Goal: Task Accomplishment & Management: Use online tool/utility

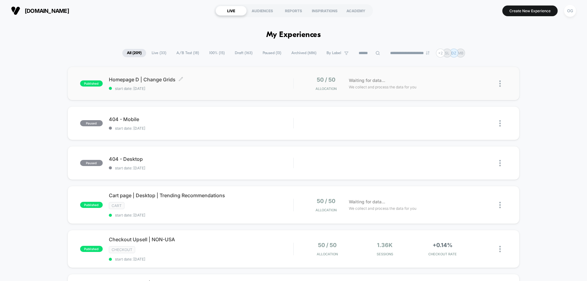
click at [223, 89] on span "start date: [DATE]" at bounding box center [201, 88] width 184 height 5
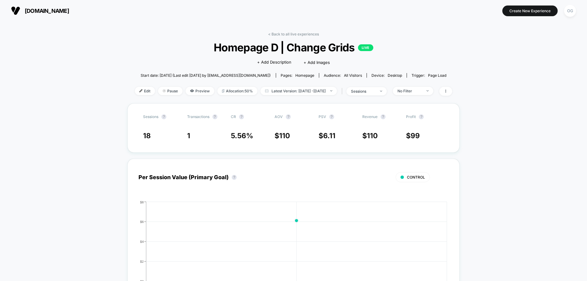
click at [135, 90] on span "Edit" at bounding box center [145, 91] width 20 height 8
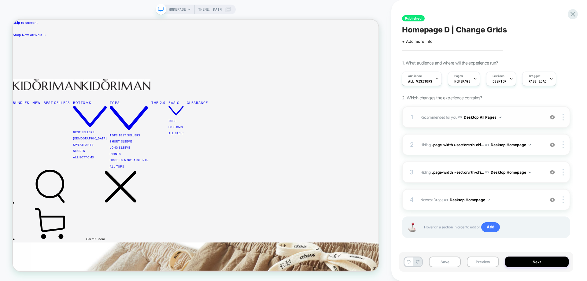
click at [475, 117] on button "Desktop All Pages" at bounding box center [483, 117] width 38 height 8
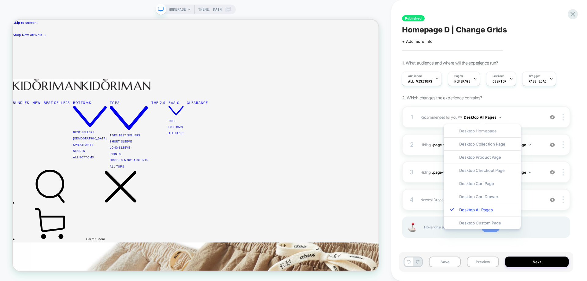
click at [486, 133] on div "Desktop Homepage" at bounding box center [482, 130] width 77 height 13
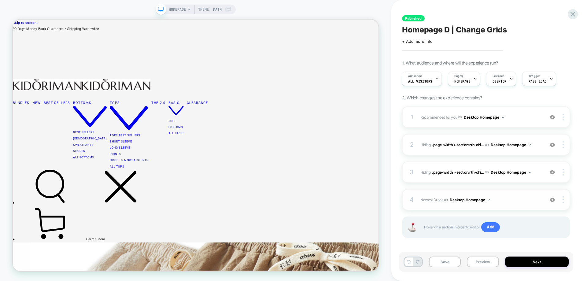
click at [481, 200] on button "Desktop Homepage" at bounding box center [470, 200] width 40 height 8
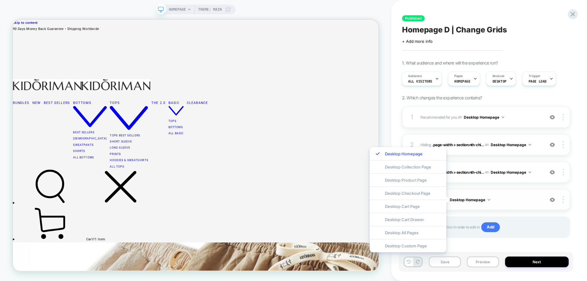
click at [517, 203] on span "Newest Drops Adding Grid AFTER #MainContent > section:nth-child(3) on Desktop H…" at bounding box center [481, 200] width 121 height 8
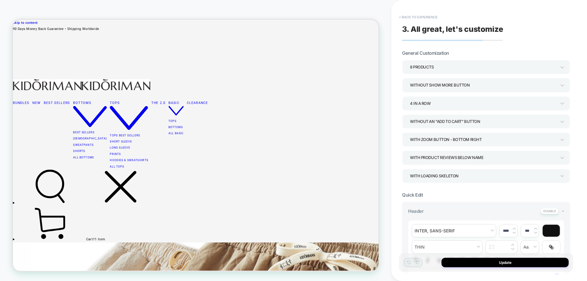
scroll to position [526, 0]
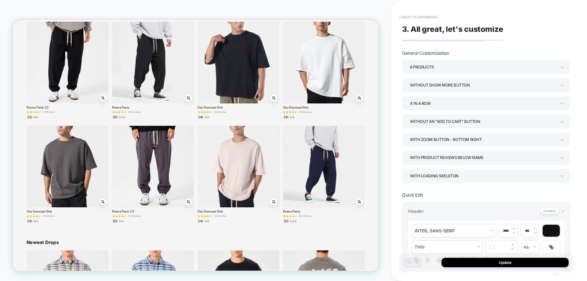
click at [434, 22] on div "**********" at bounding box center [486, 140] width 174 height 269
click at [436, 12] on div "**********" at bounding box center [486, 140] width 174 height 269
type textarea "*"
click at [435, 15] on button "< Back to experience" at bounding box center [418, 17] width 45 height 10
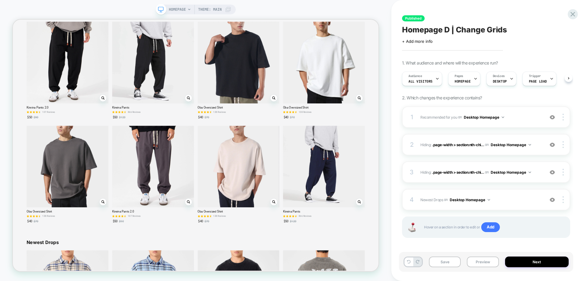
scroll to position [0, 0]
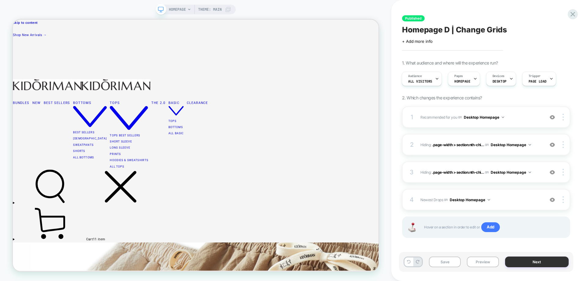
click at [531, 259] on button "Next" at bounding box center [537, 262] width 64 height 11
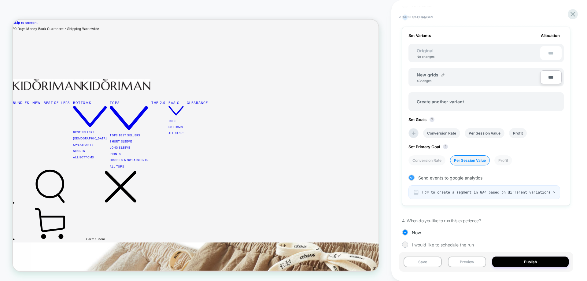
scroll to position [186, 0]
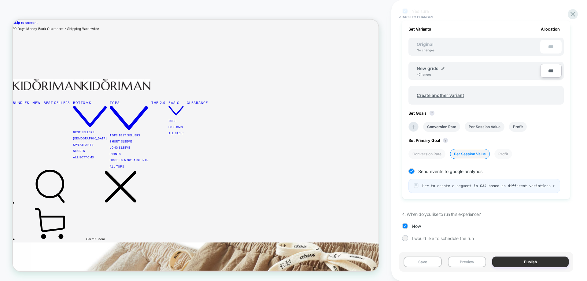
click at [512, 263] on button "Publish" at bounding box center [530, 262] width 76 height 11
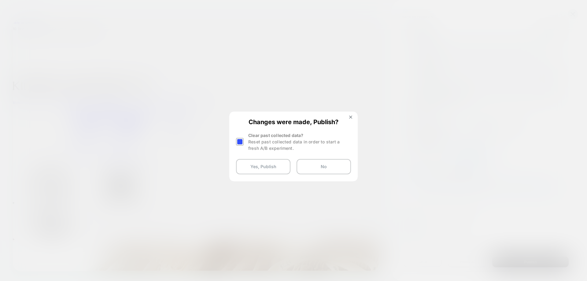
click at [243, 141] on div at bounding box center [240, 142] width 8 height 8
click at [258, 165] on button "Yes, Publish" at bounding box center [263, 166] width 54 height 15
